Goal: Transaction & Acquisition: Subscribe to service/newsletter

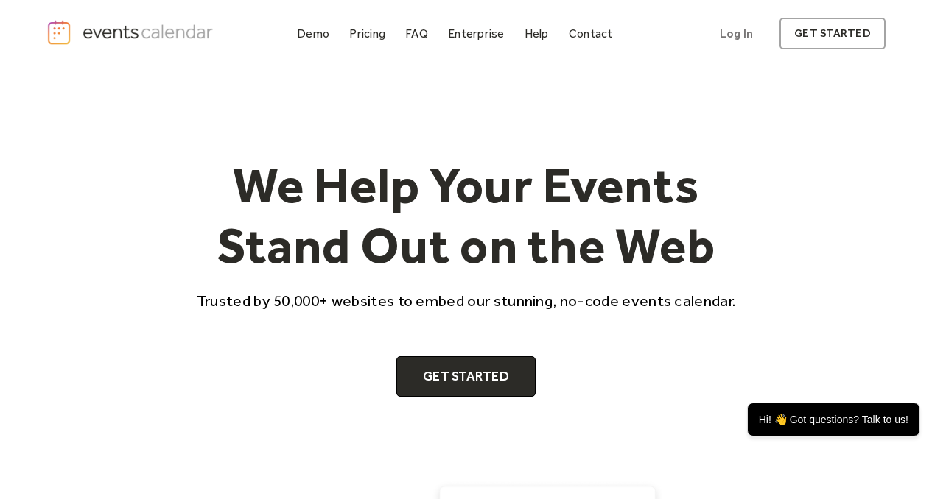
click at [374, 29] on div "Pricing" at bounding box center [367, 33] width 36 height 8
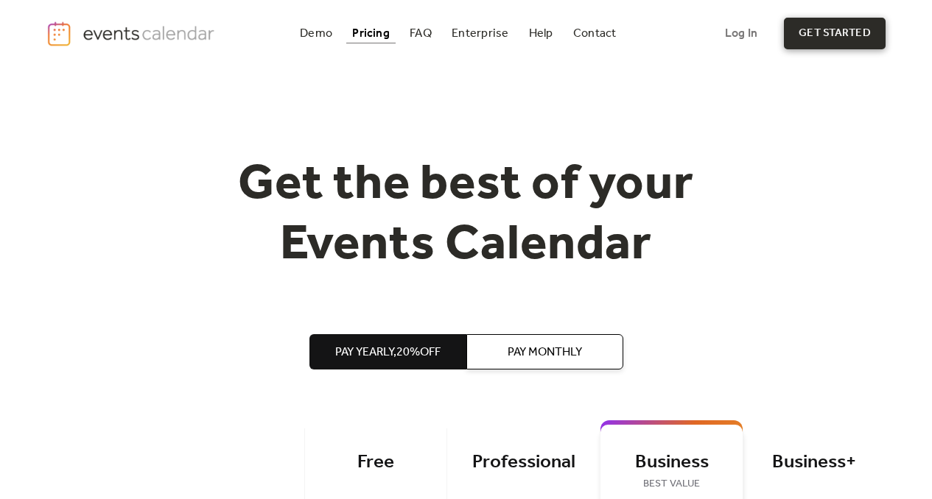
click at [812, 40] on link "get started" at bounding box center [834, 34] width 101 height 32
